Goal: Transaction & Acquisition: Purchase product/service

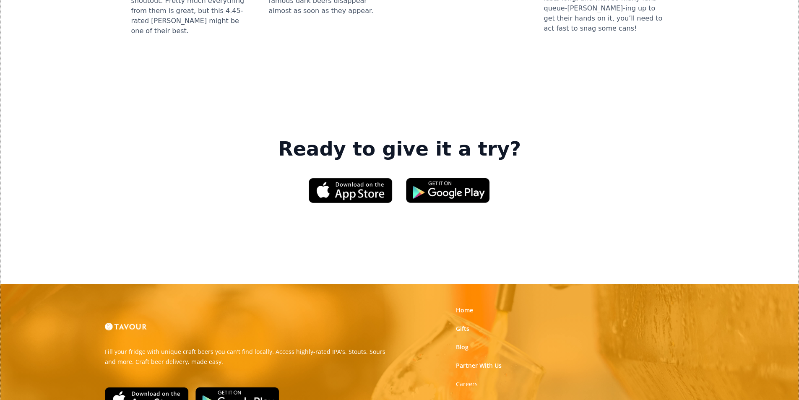
scroll to position [1258, 0]
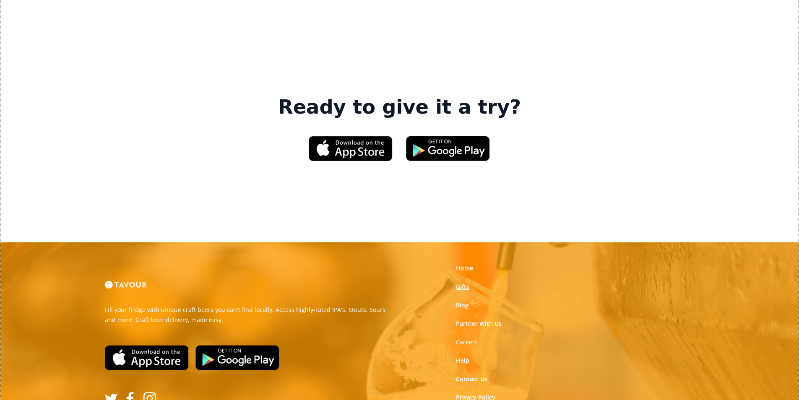
click at [463, 283] on link "Gifts" at bounding box center [462, 287] width 13 height 8
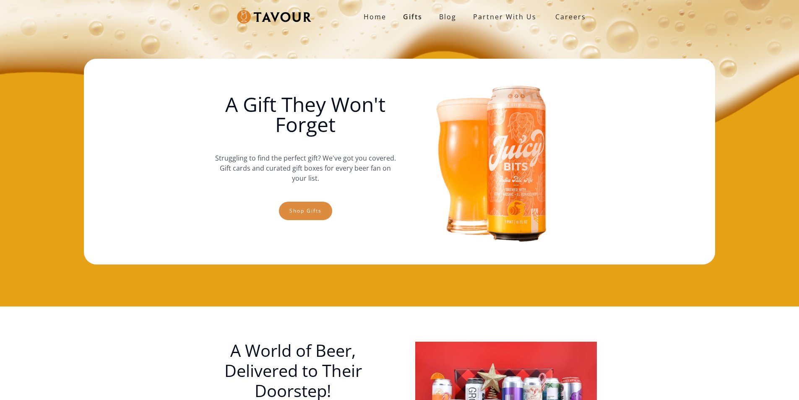
click at [303, 213] on link "Shop gifts" at bounding box center [305, 211] width 53 height 18
click at [316, 209] on link "Shop gifts" at bounding box center [305, 211] width 53 height 18
click at [284, 215] on link "Shop gifts" at bounding box center [305, 211] width 53 height 18
click at [288, 210] on link "Shop gifts" at bounding box center [305, 211] width 53 height 18
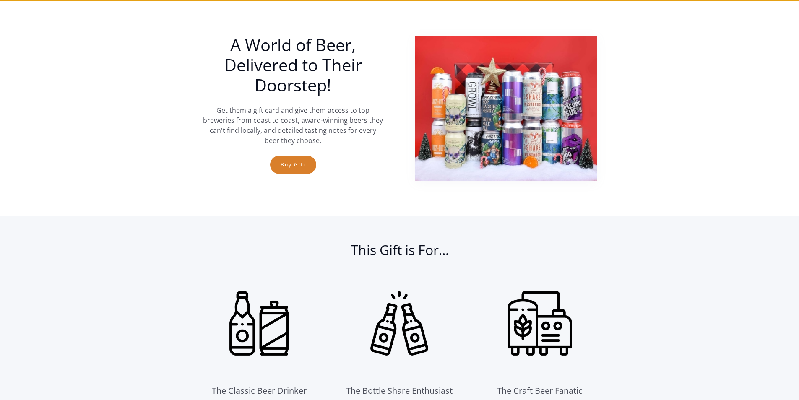
scroll to position [307, 0]
